Goal: Transaction & Acquisition: Purchase product/service

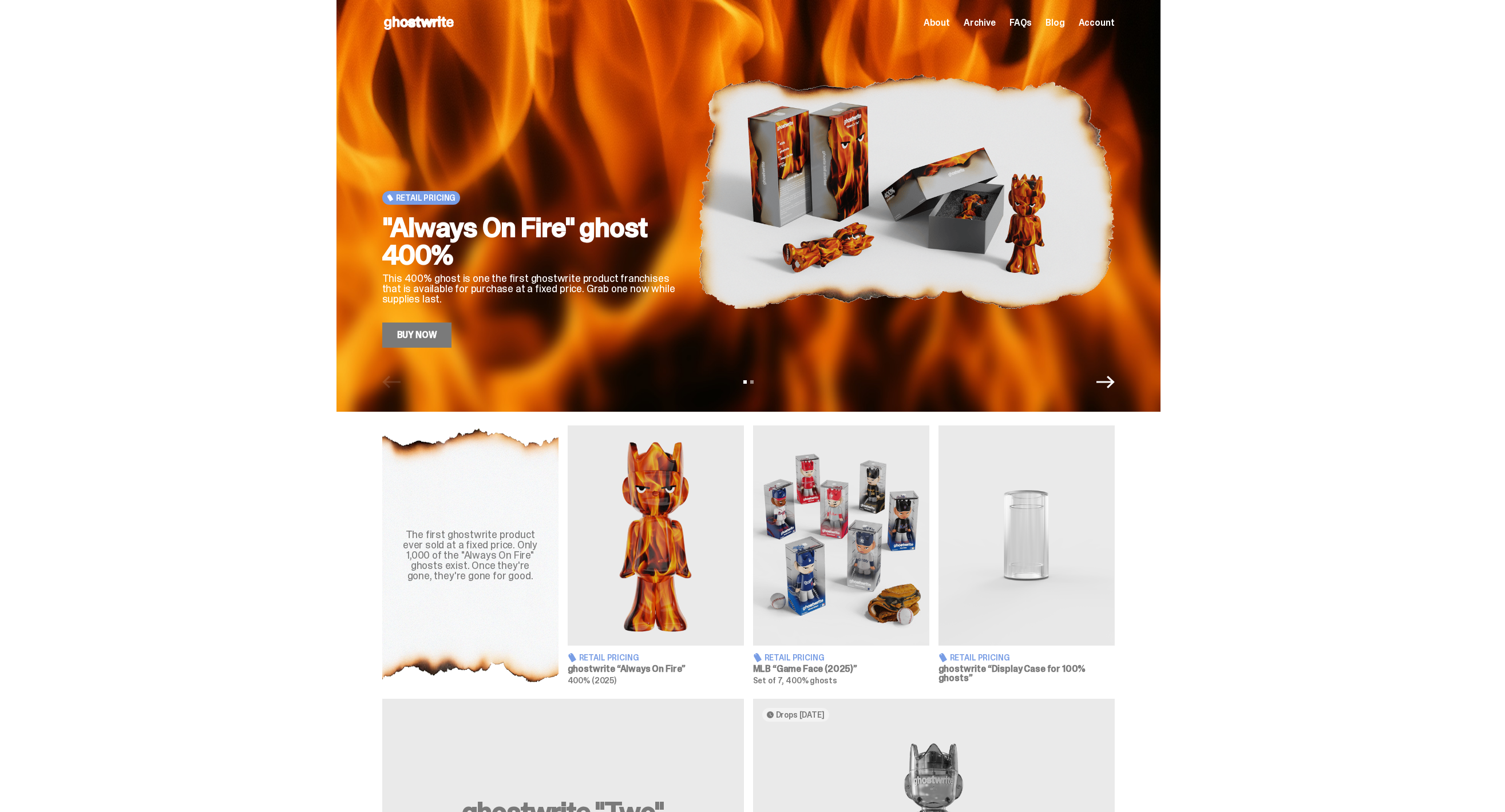
scroll to position [55, 0]
click at [440, 323] on link "Buy Now" at bounding box center [417, 335] width 70 height 25
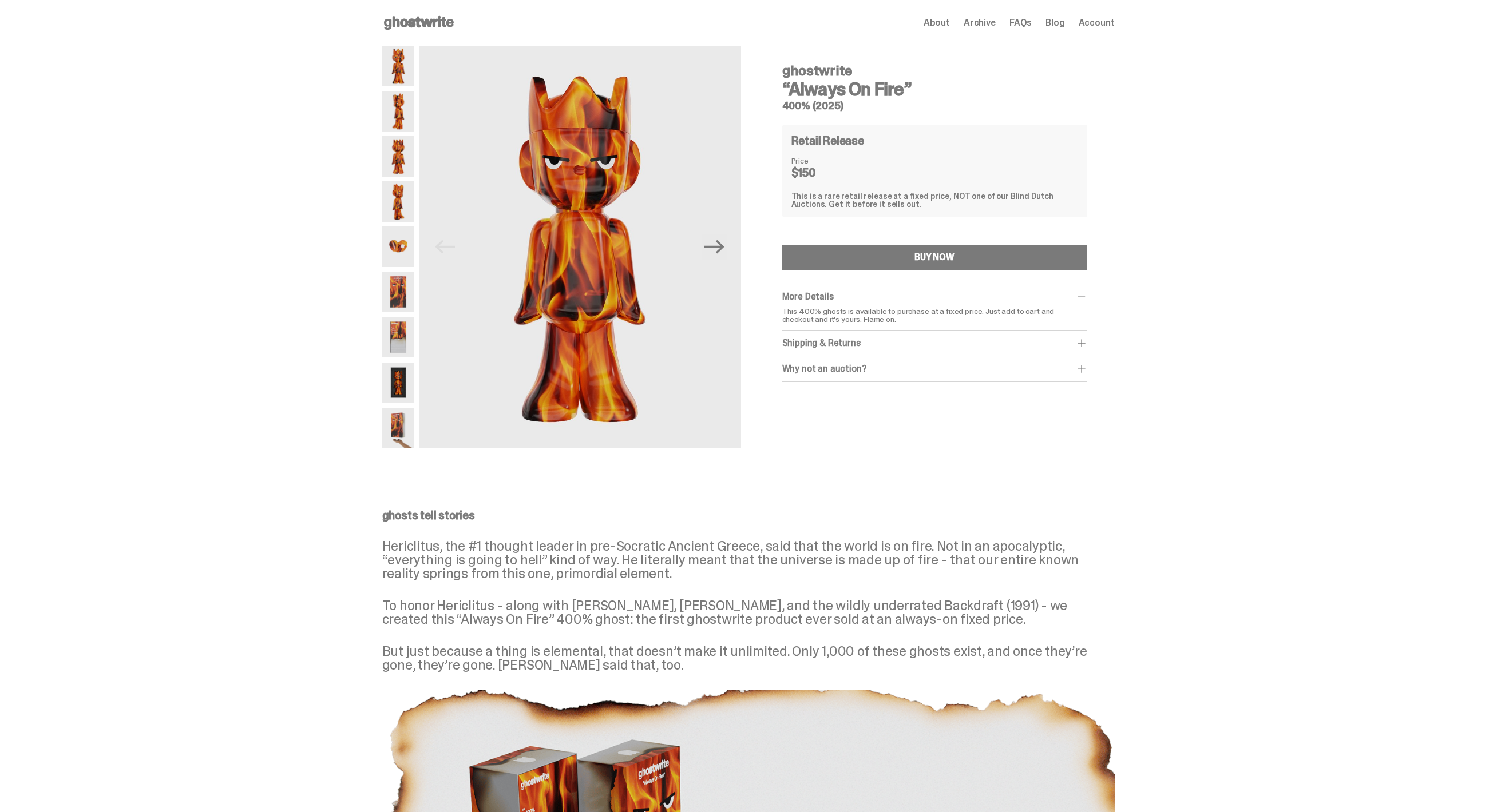
click at [401, 124] on img at bounding box center [398, 111] width 32 height 41
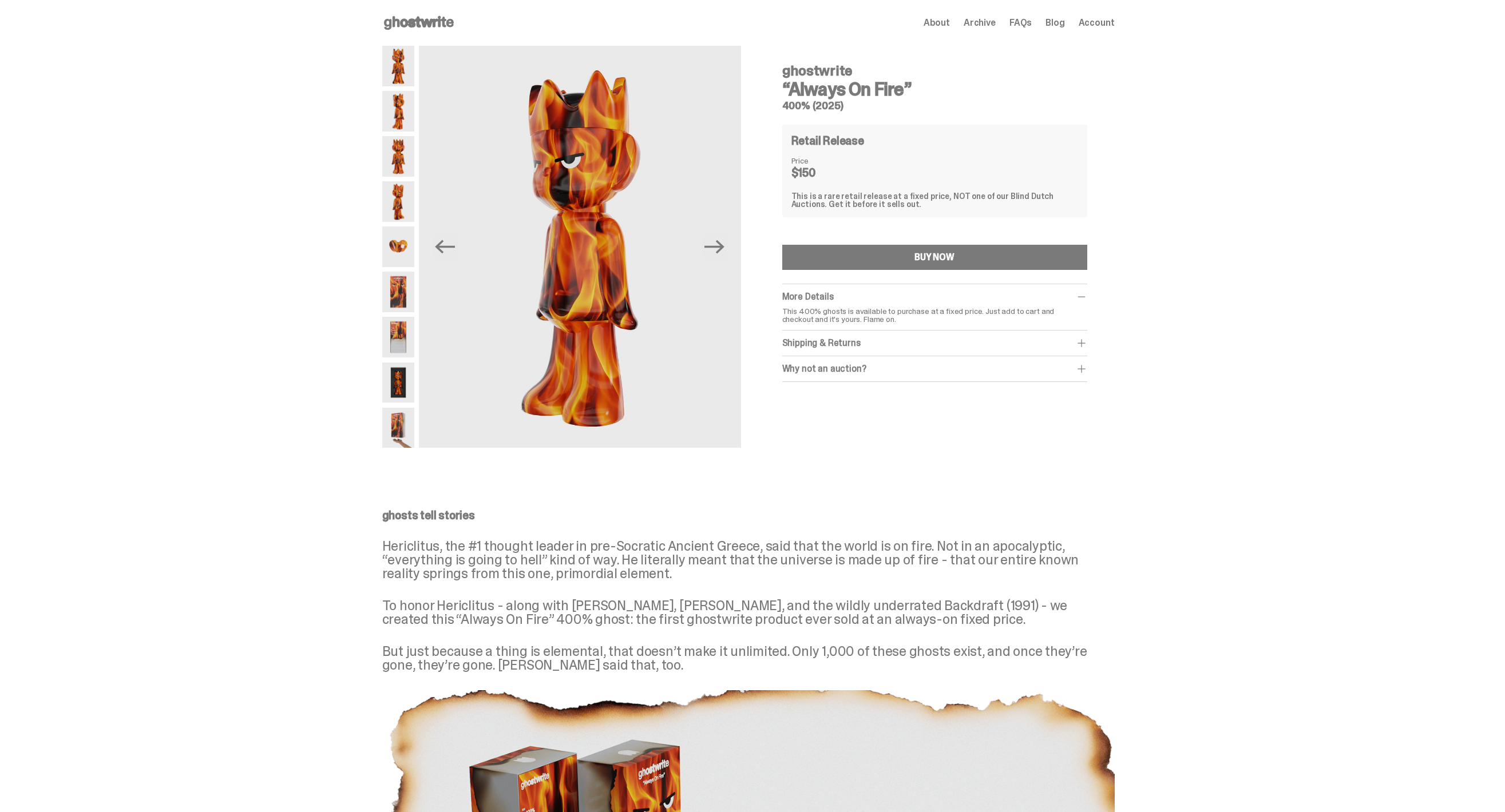
click at [408, 157] on img at bounding box center [398, 157] width 32 height 41
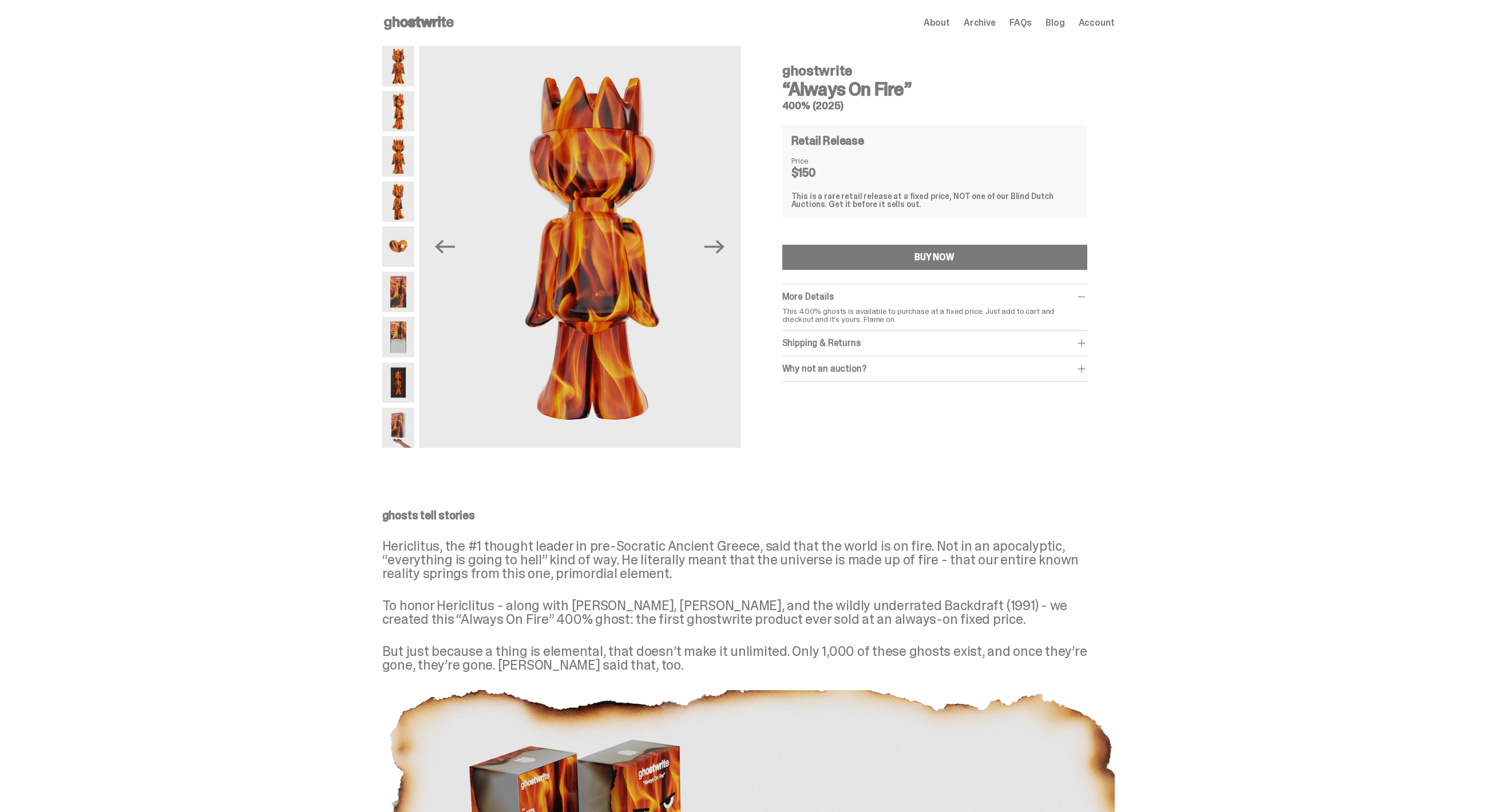
click at [412, 189] on img at bounding box center [398, 201] width 32 height 41
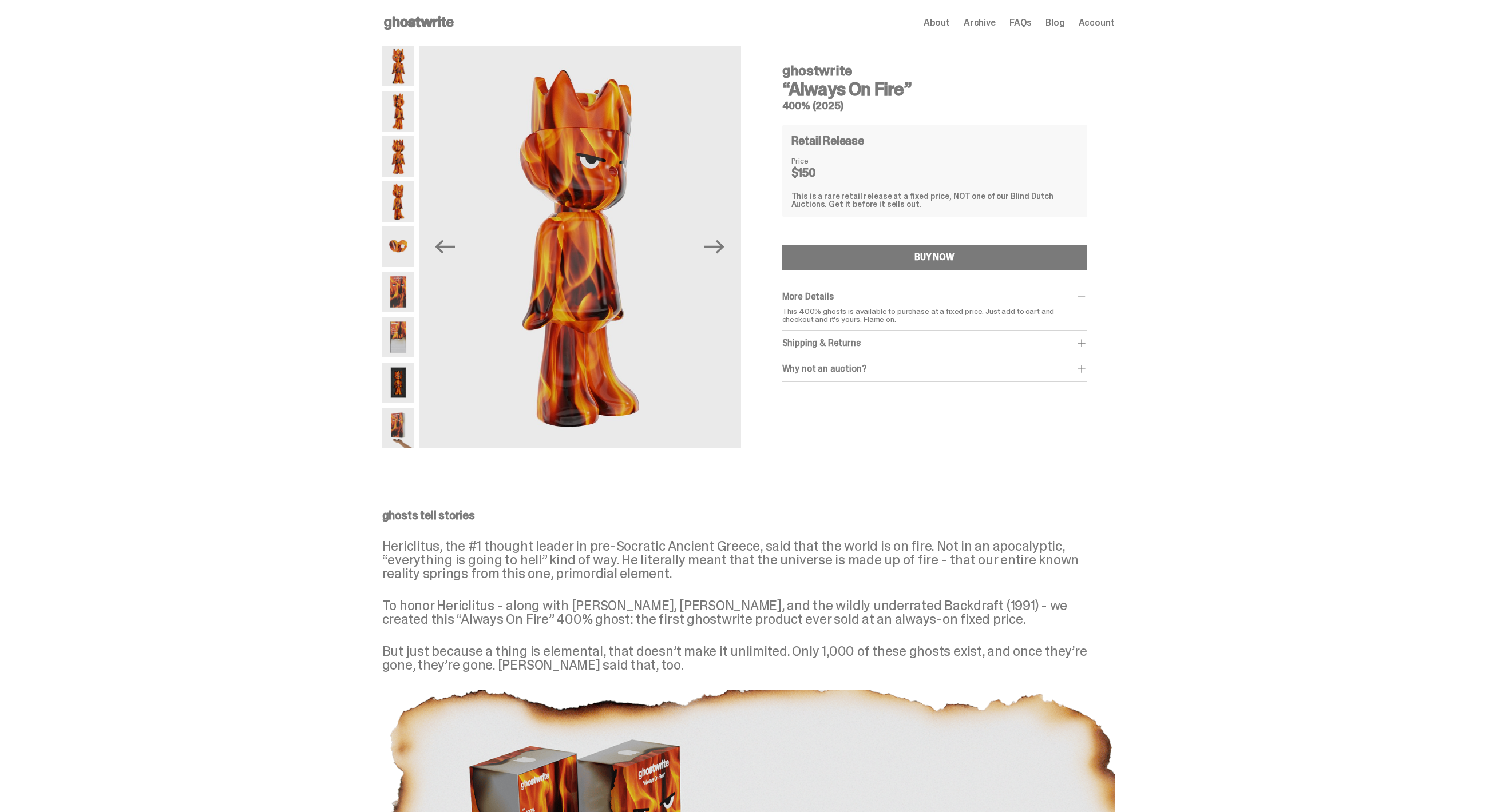
click at [422, 224] on div "Previous Next" at bounding box center [561, 246] width 359 height 402
click at [398, 199] on img at bounding box center [398, 201] width 32 height 41
click at [401, 234] on img at bounding box center [398, 247] width 32 height 41
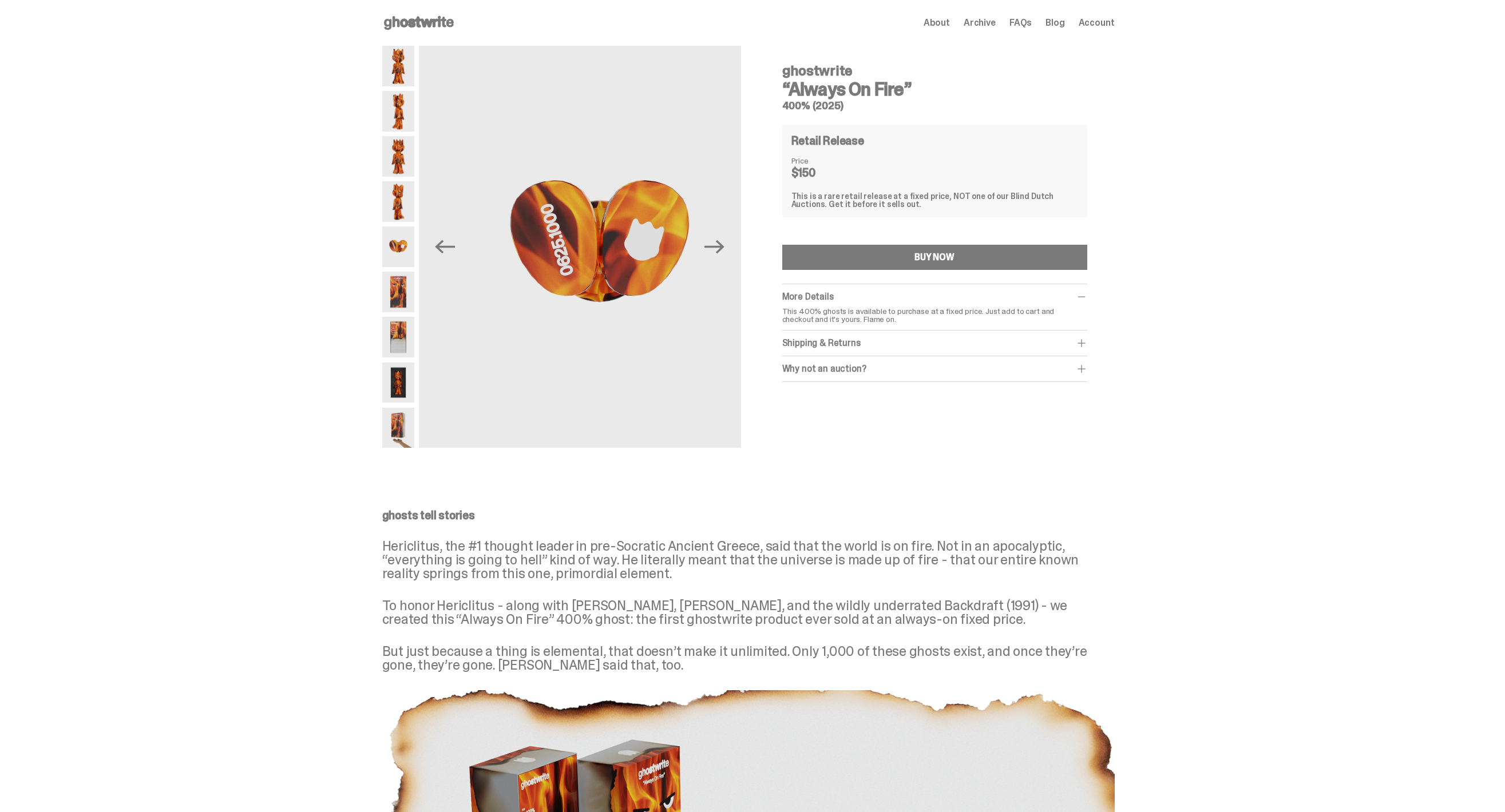
click at [398, 293] on img at bounding box center [398, 292] width 32 height 41
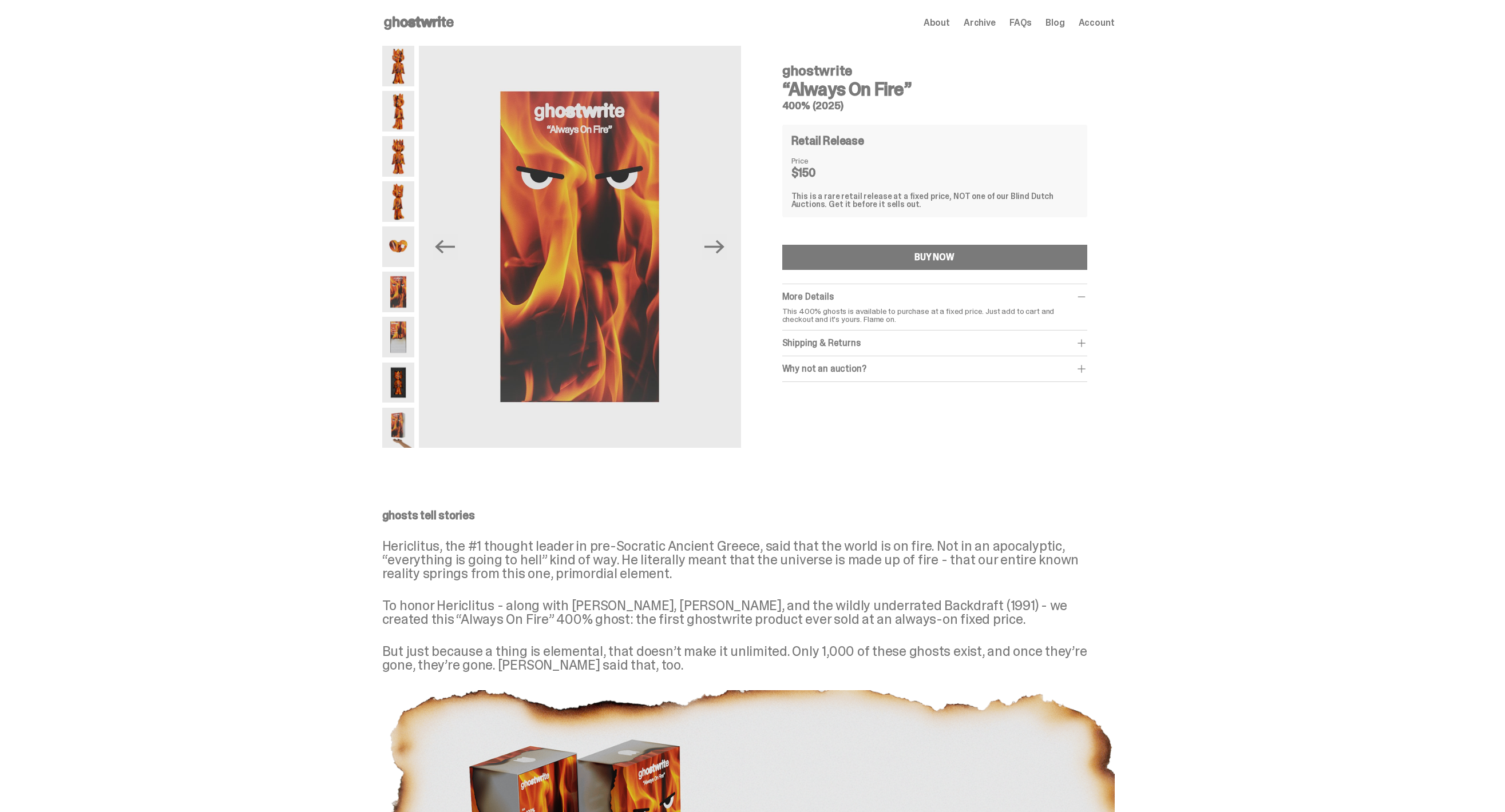
click at [401, 320] on img at bounding box center [398, 337] width 32 height 41
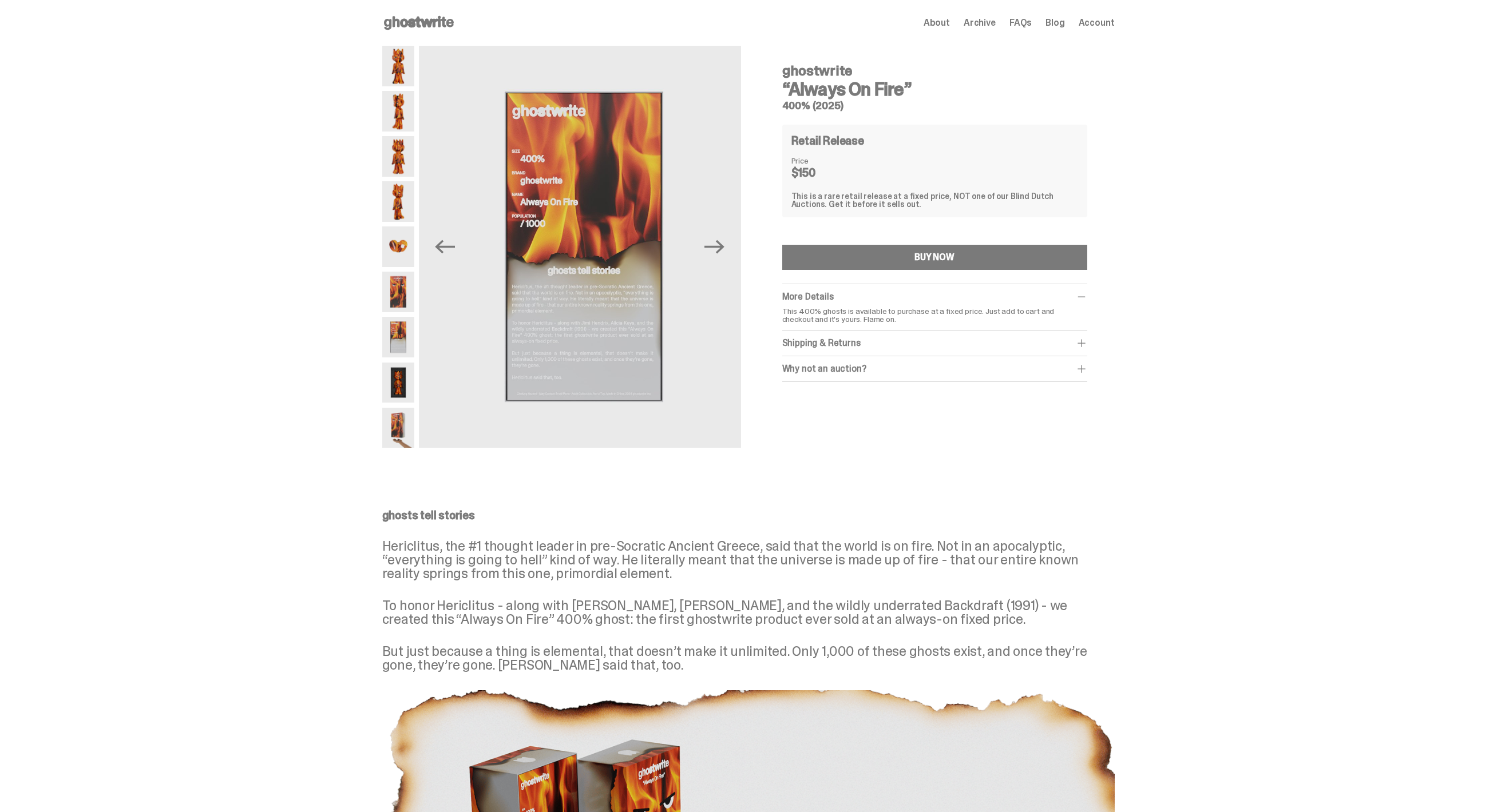
click at [400, 383] on img at bounding box center [398, 383] width 32 height 41
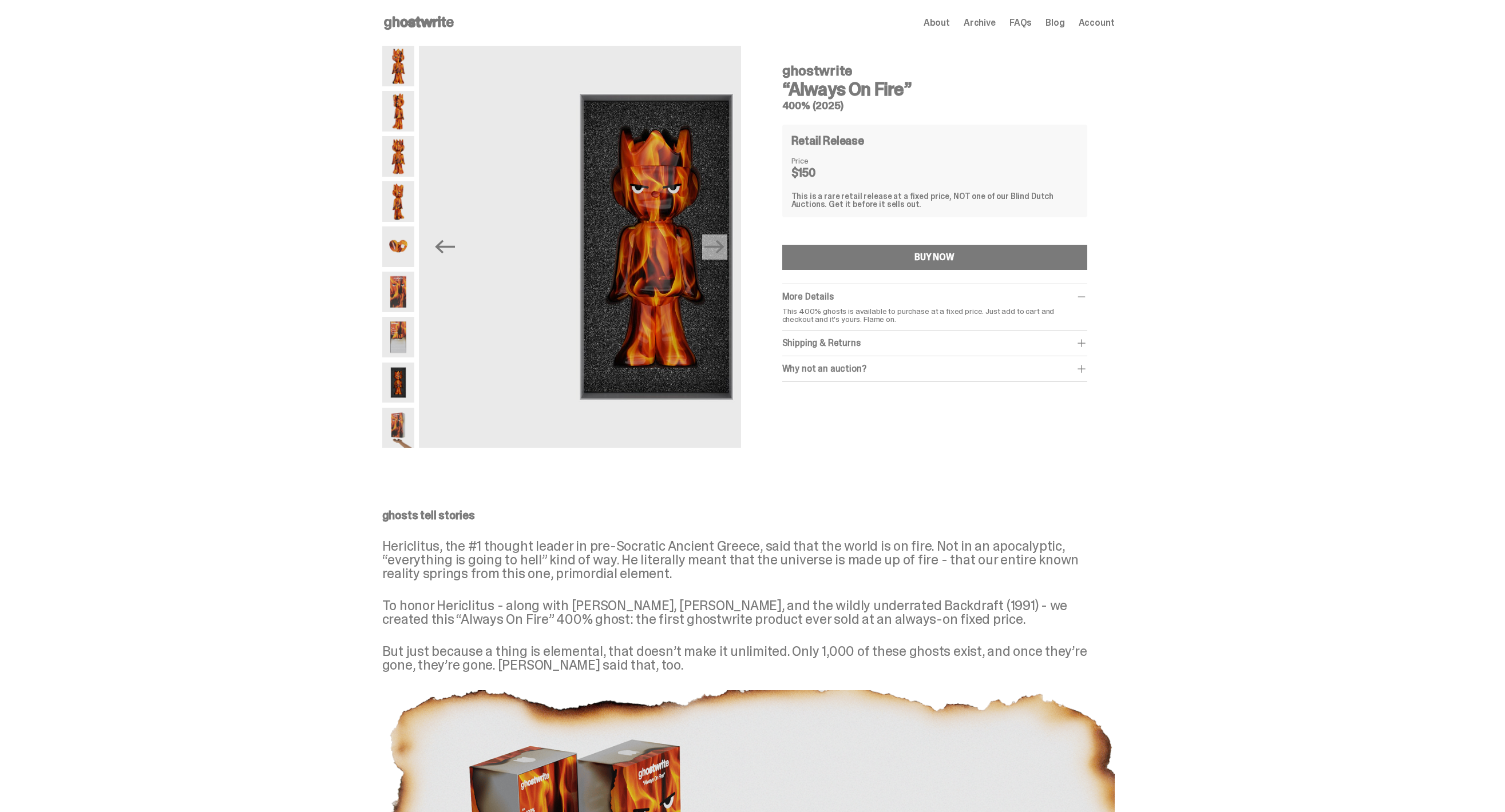
click at [402, 426] on img at bounding box center [398, 428] width 32 height 41
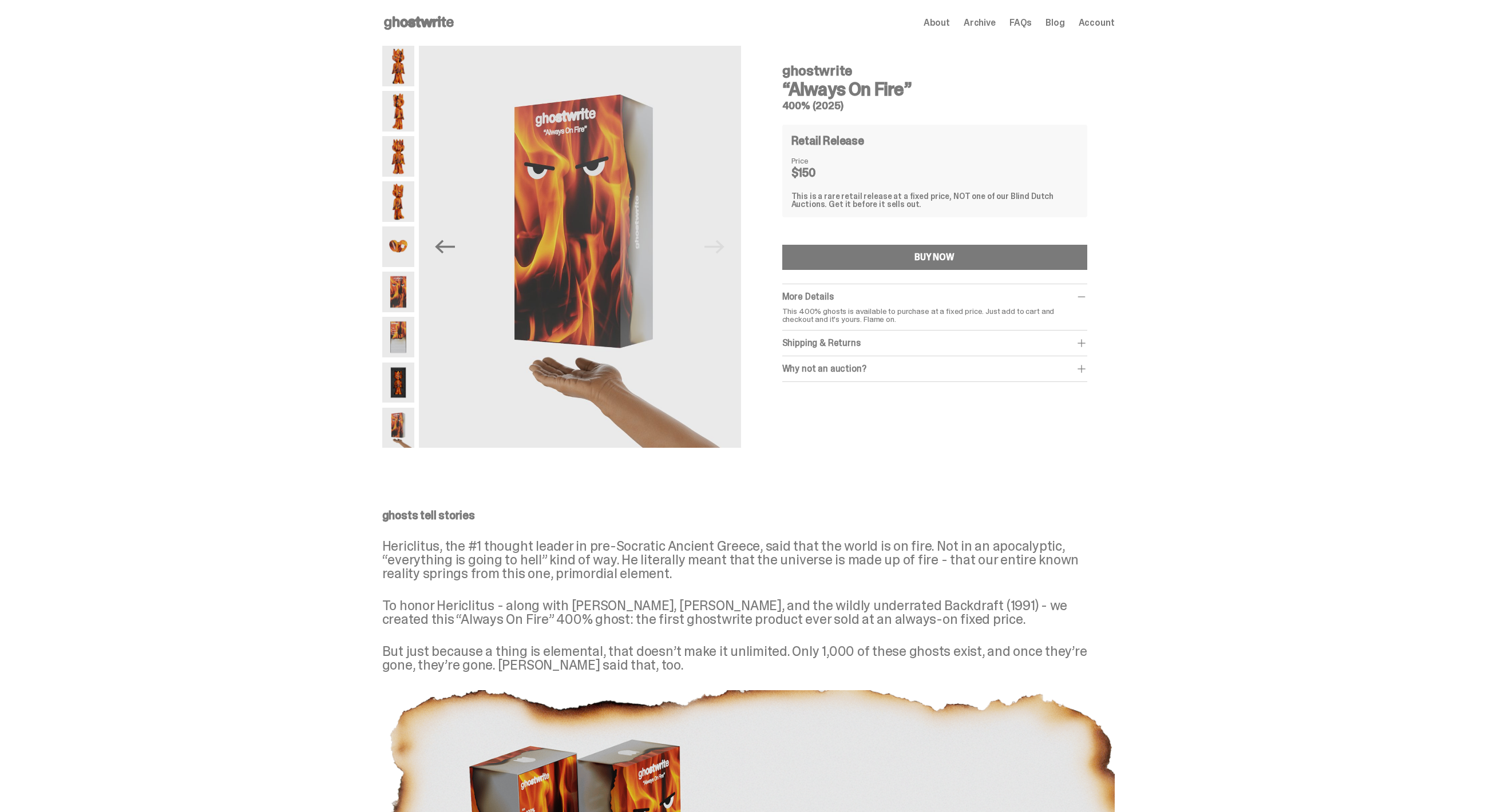
click at [317, 316] on div "ghostwrite “Always On Fire” 400% (2025) Previous Next ghostwrite “Always On Fir…" at bounding box center [748, 249] width 1496 height 409
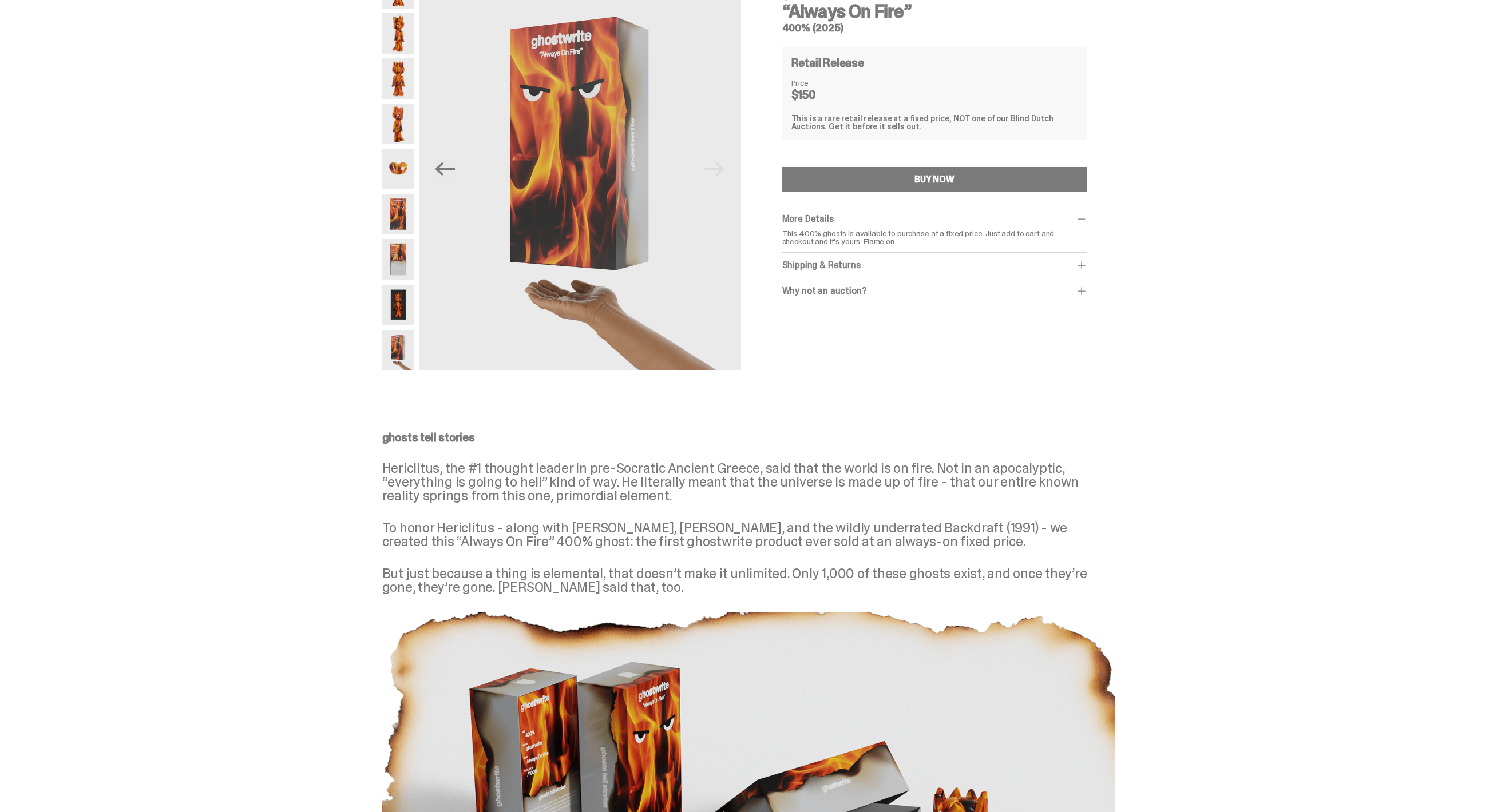
scroll to position [83, 0]
